Goal: Book appointment/travel/reservation

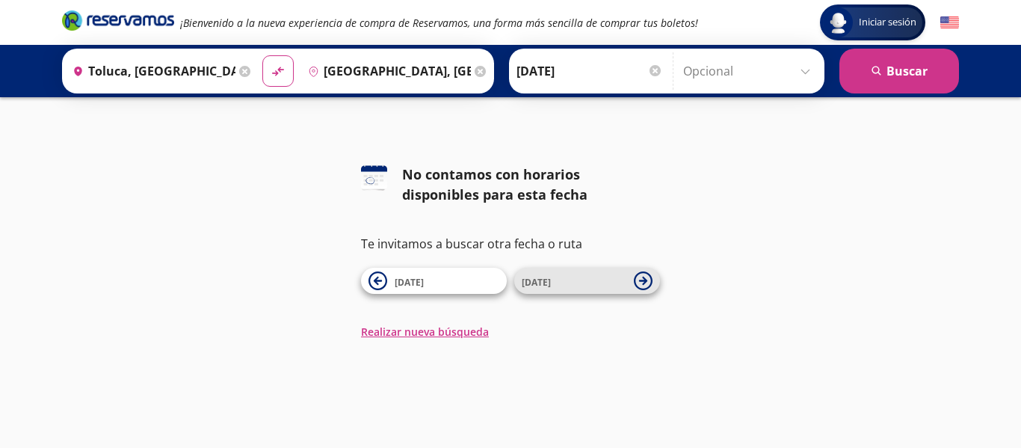
click at [569, 280] on span "28 Nov" at bounding box center [574, 281] width 105 height 18
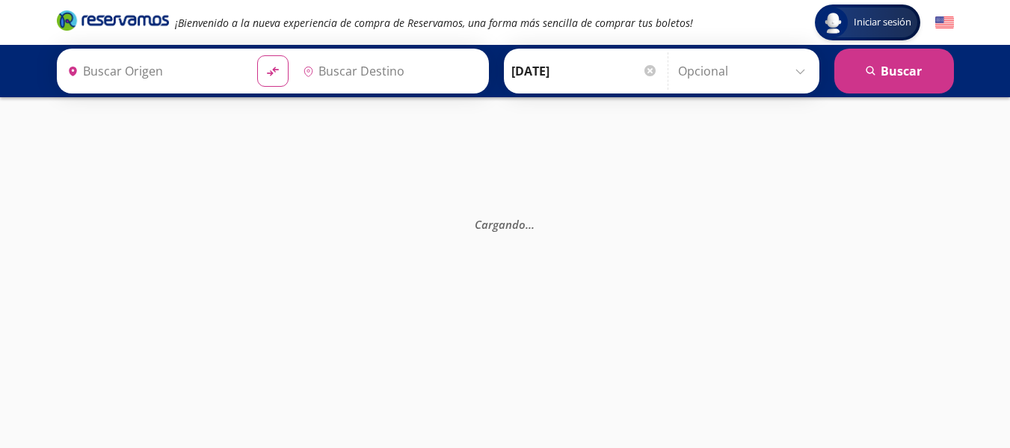
type input "Toluca, [GEOGRAPHIC_DATA]"
type input "[GEOGRAPHIC_DATA], [GEOGRAPHIC_DATA]"
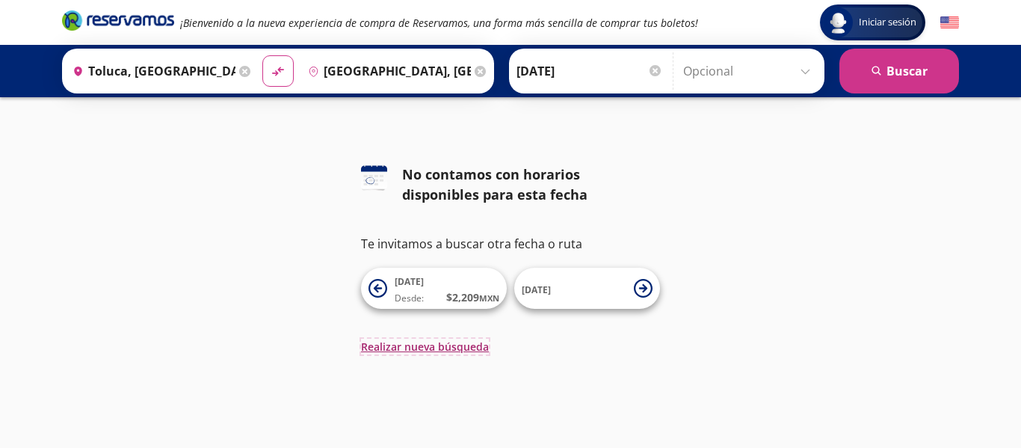
click at [439, 346] on button "Realizar nueva búsqueda" at bounding box center [425, 347] width 128 height 16
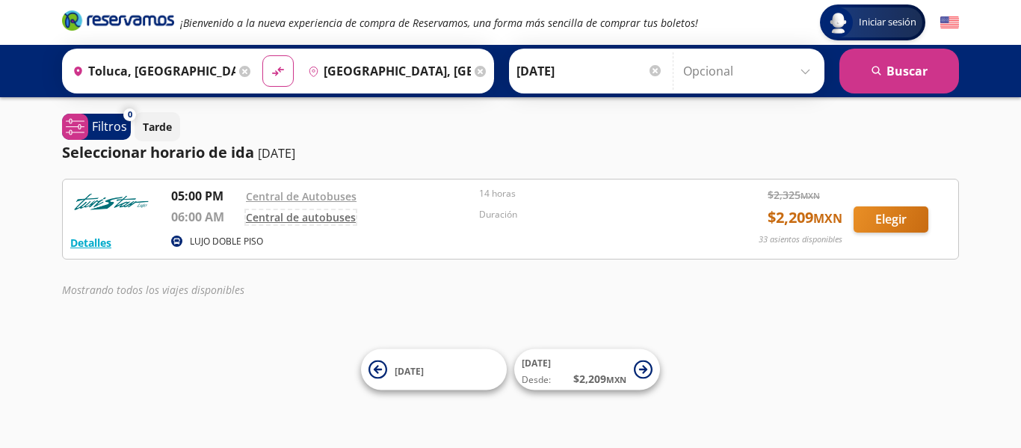
click at [286, 218] on link "Central de autobuses" at bounding box center [301, 217] width 110 height 14
